Goal: Task Accomplishment & Management: Manage account settings

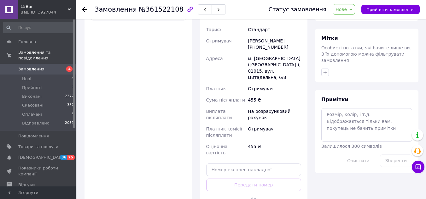
scroll to position [284, 0]
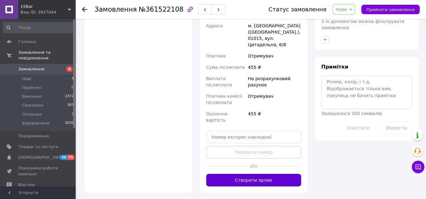
click at [241, 174] on button "Створити ярлик" at bounding box center [253, 180] width 95 height 13
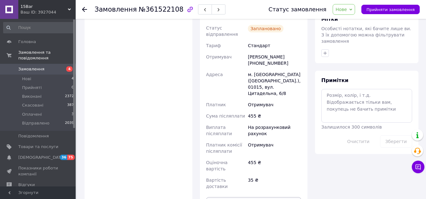
scroll to position [302, 0]
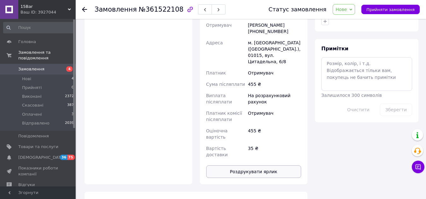
click at [257, 166] on button "Роздрукувати ярлик" at bounding box center [253, 172] width 95 height 13
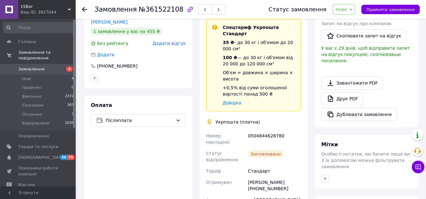
scroll to position [113, 0]
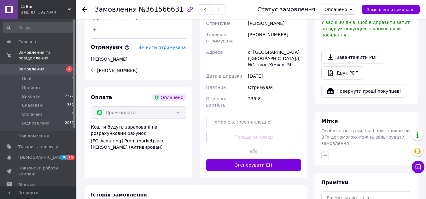
scroll to position [431, 0]
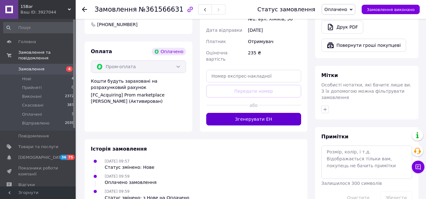
click at [251, 113] on button "Згенерувати ЕН" at bounding box center [253, 119] width 95 height 13
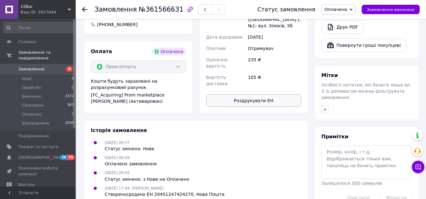
click at [244, 95] on button "Роздрукувати ЕН" at bounding box center [253, 101] width 95 height 13
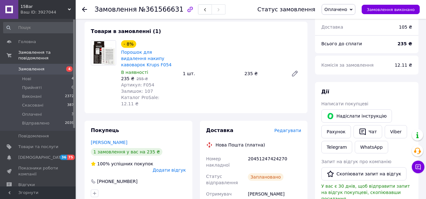
scroll to position [305, 0]
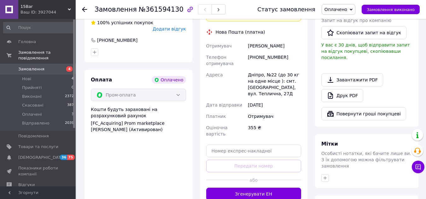
scroll to position [410, 0]
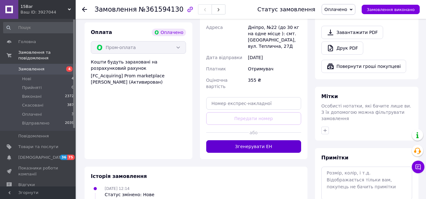
click at [239, 141] on button "Згенерувати ЕН" at bounding box center [253, 147] width 95 height 13
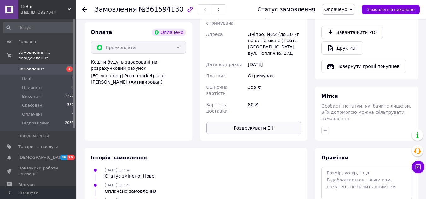
click at [259, 122] on button "Роздрукувати ЕН" at bounding box center [253, 128] width 95 height 13
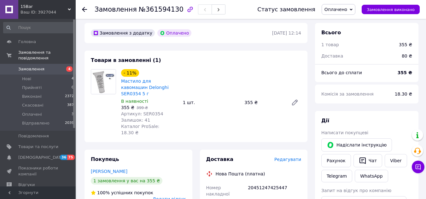
scroll to position [189, 0]
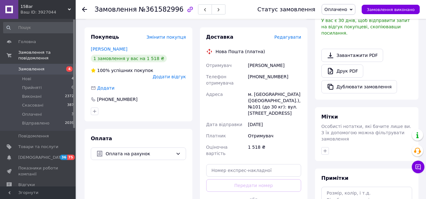
scroll to position [252, 0]
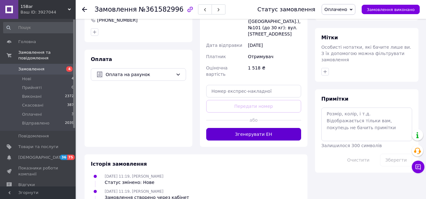
click at [243, 128] on button "Згенерувати ЕН" at bounding box center [253, 134] width 95 height 13
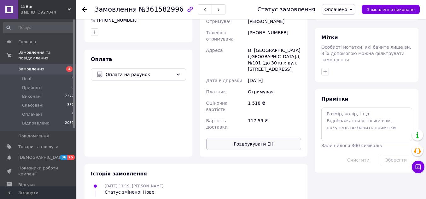
click at [228, 138] on button "Роздрукувати ЕН" at bounding box center [253, 144] width 95 height 13
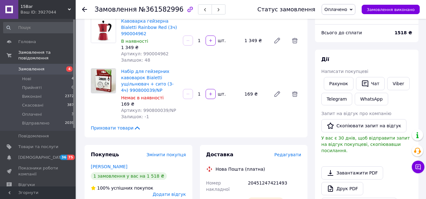
scroll to position [0, 0]
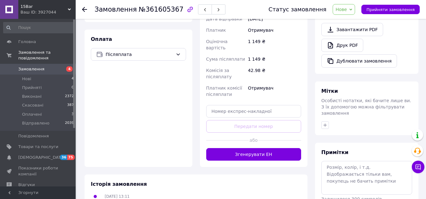
scroll to position [220, 0]
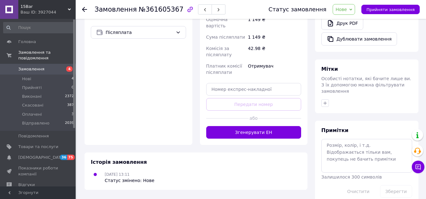
click at [262, 126] on button "Згенерувати ЕН" at bounding box center [253, 132] width 95 height 13
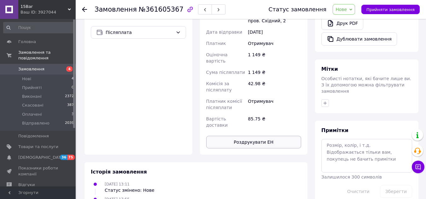
click at [253, 136] on button "Роздрукувати ЕН" at bounding box center [253, 142] width 95 height 13
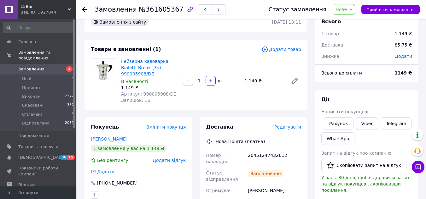
scroll to position [0, 0]
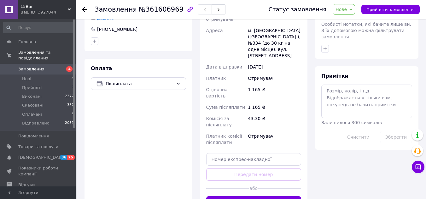
scroll to position [315, 0]
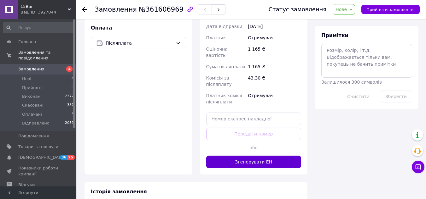
click at [246, 156] on button "Згенерувати ЕН" at bounding box center [253, 162] width 95 height 13
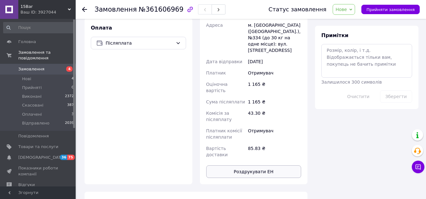
click at [263, 166] on button "Роздрукувати ЕН" at bounding box center [253, 172] width 95 height 13
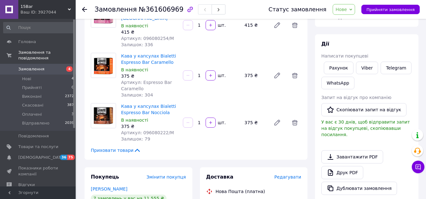
scroll to position [0, 0]
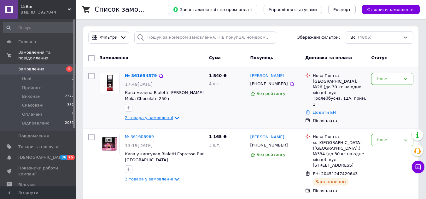
click at [163, 117] on span "2 товара у замовленні" at bounding box center [149, 118] width 48 height 5
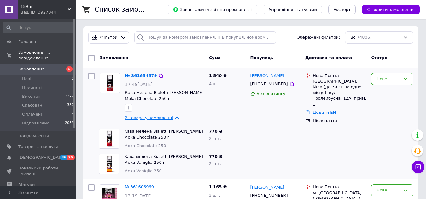
click at [155, 119] on span "2 товара у замовленні" at bounding box center [149, 118] width 48 height 5
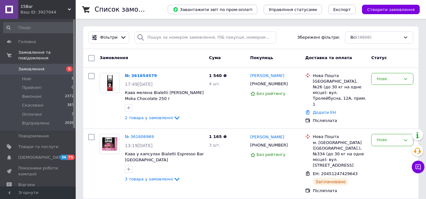
click at [67, 9] on div "Ваш ID: 3927044" at bounding box center [47, 12] width 55 height 6
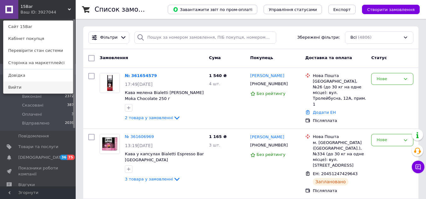
click at [19, 85] on link "Вийти" at bounding box center [37, 88] width 69 height 12
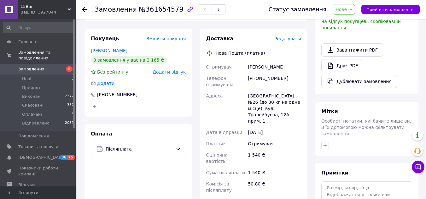
scroll to position [221, 0]
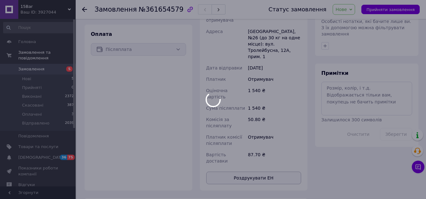
scroll to position [280, 0]
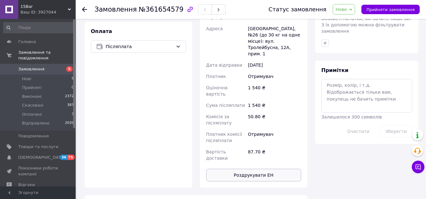
click at [241, 169] on button "Роздрукувати ЕН" at bounding box center [253, 175] width 95 height 13
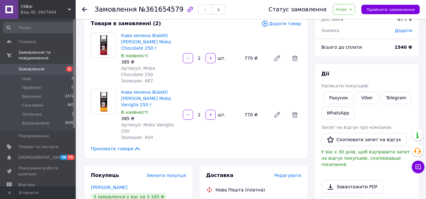
scroll to position [0, 0]
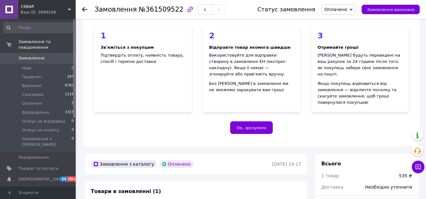
scroll to position [158, 0]
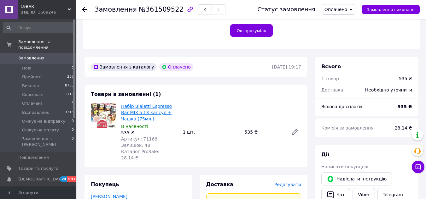
click at [133, 109] on link "Набір Bialetti Espresso Bar МІХ з 13 капсул + Чашка (75мл.)" at bounding box center [146, 113] width 51 height 18
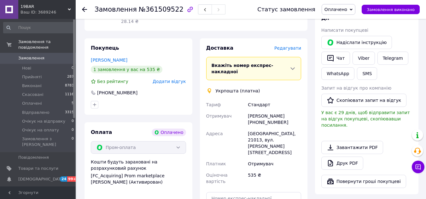
scroll to position [410, 0]
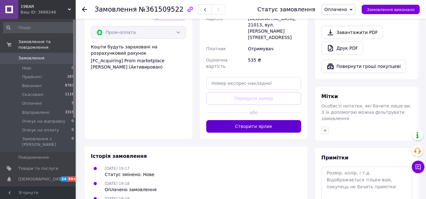
click at [268, 120] on button "Створити ярлик" at bounding box center [253, 126] width 95 height 13
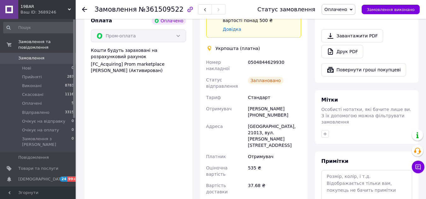
scroll to position [461, 0]
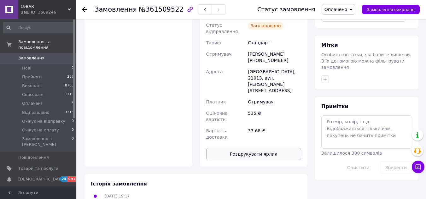
click at [238, 148] on button "Роздрукувати ярлик" at bounding box center [253, 154] width 95 height 13
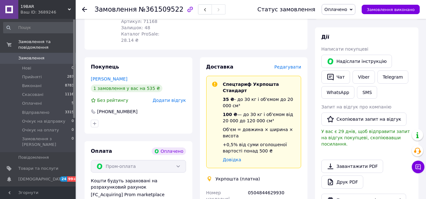
scroll to position [240, 0]
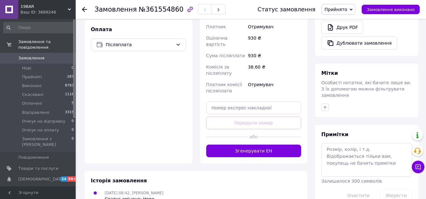
scroll to position [284, 0]
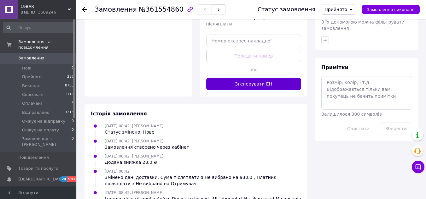
click at [232, 83] on button "Згенерувати ЕН" at bounding box center [253, 84] width 95 height 13
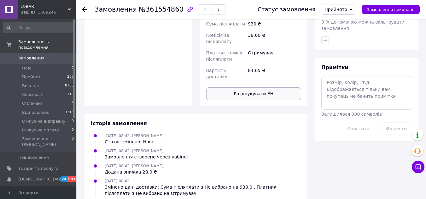
click at [246, 88] on button "Роздрукувати ЕН" at bounding box center [253, 94] width 95 height 13
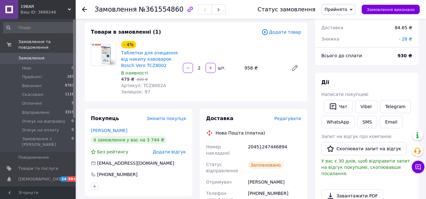
scroll to position [32, 0]
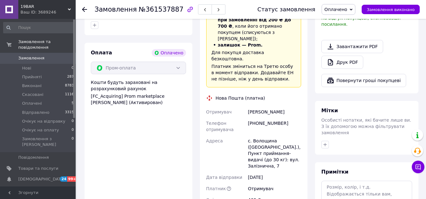
scroll to position [441, 0]
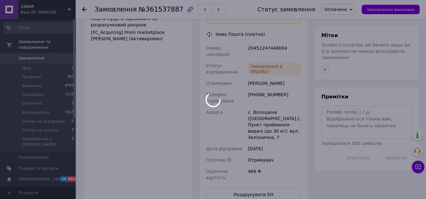
scroll to position [504, 0]
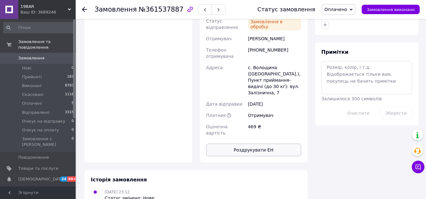
click at [264, 144] on button "Роздрукувати ЕН" at bounding box center [253, 150] width 95 height 13
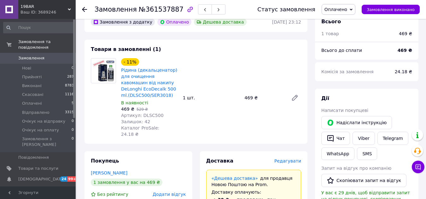
scroll to position [189, 0]
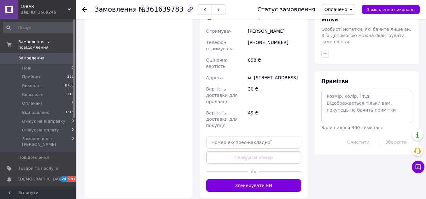
scroll to position [536, 0]
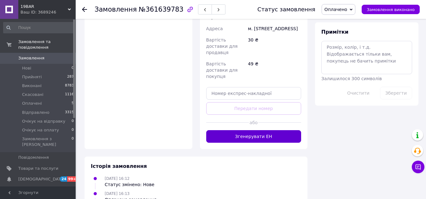
click at [232, 130] on button "Згенерувати ЕН" at bounding box center [253, 136] width 95 height 13
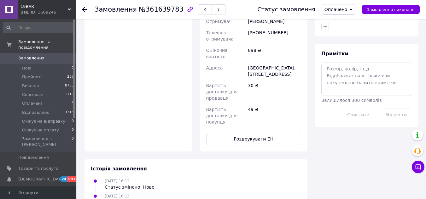
scroll to position [532, 0]
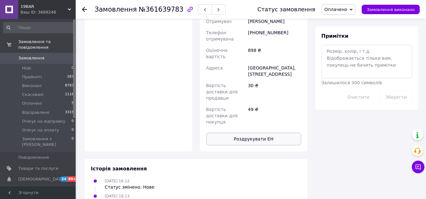
click at [274, 133] on button "Роздрукувати ЕН" at bounding box center [253, 139] width 95 height 13
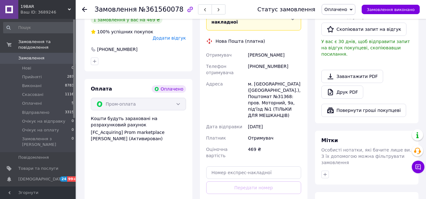
scroll to position [410, 0]
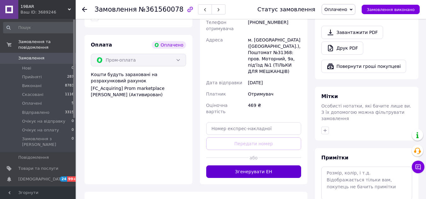
click at [245, 166] on button "Згенерувати ЕН" at bounding box center [253, 172] width 95 height 13
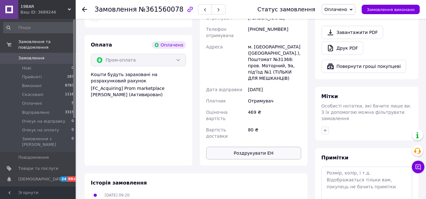
click at [271, 147] on button "Роздрукувати ЕН" at bounding box center [253, 153] width 95 height 13
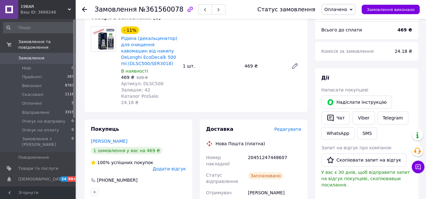
scroll to position [189, 0]
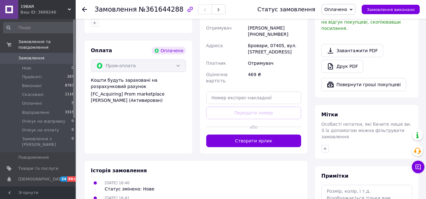
scroll to position [431, 0]
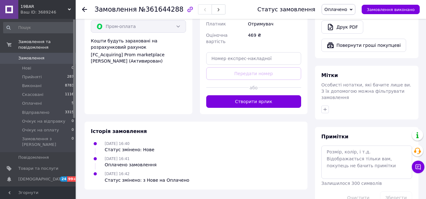
click at [236, 95] on button "Створити ярлик" at bounding box center [253, 101] width 95 height 13
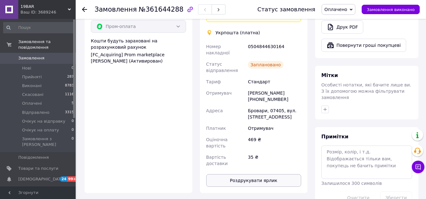
click at [254, 175] on button "Роздрукувати ярлик" at bounding box center [253, 181] width 95 height 13
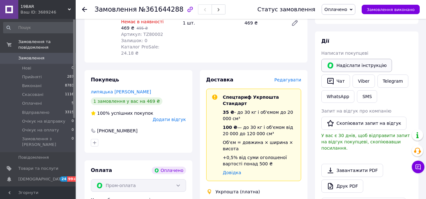
scroll to position [147, 0]
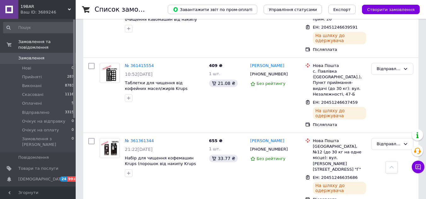
scroll to position [725, 0]
